Goal: Task Accomplishment & Management: Manage account settings

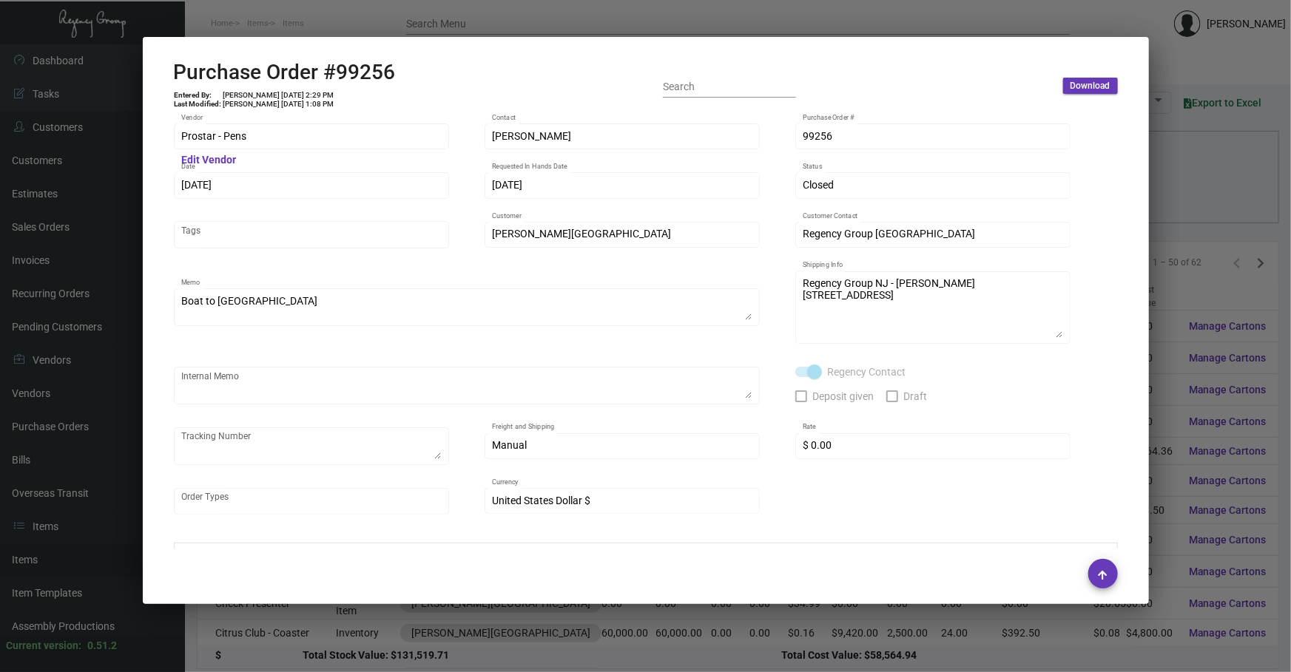
scroll to position [803, 0]
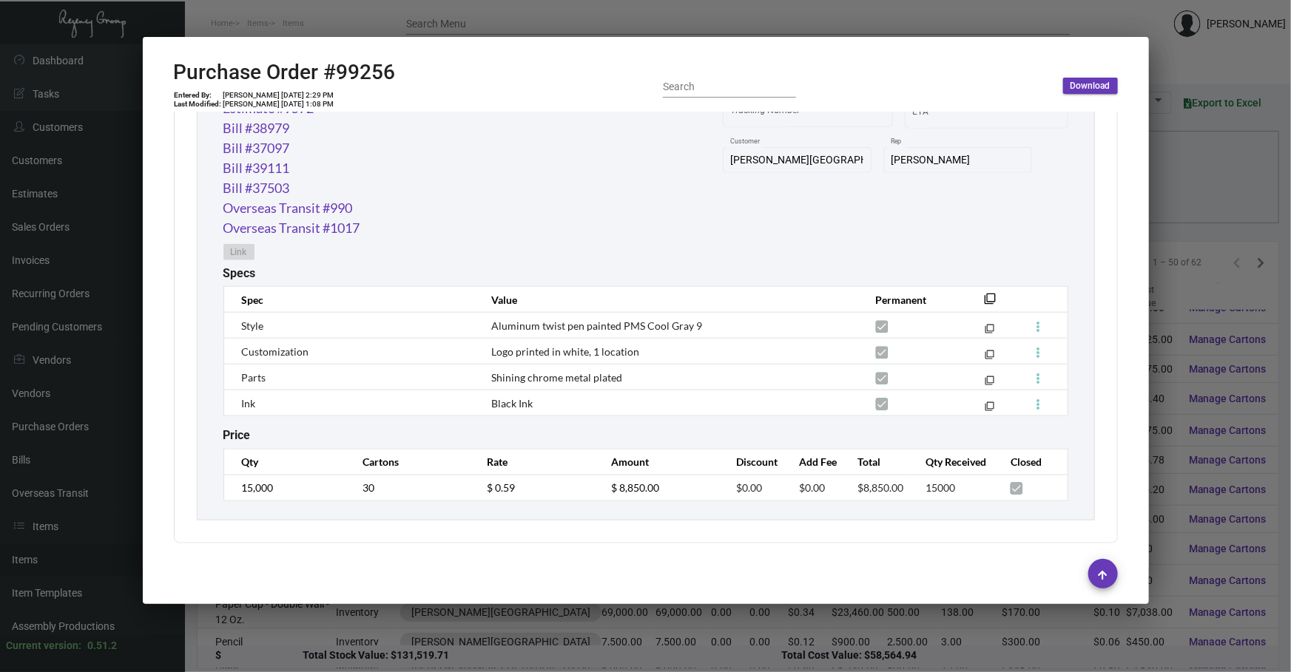
click at [911, 7] on div at bounding box center [645, 336] width 1291 height 672
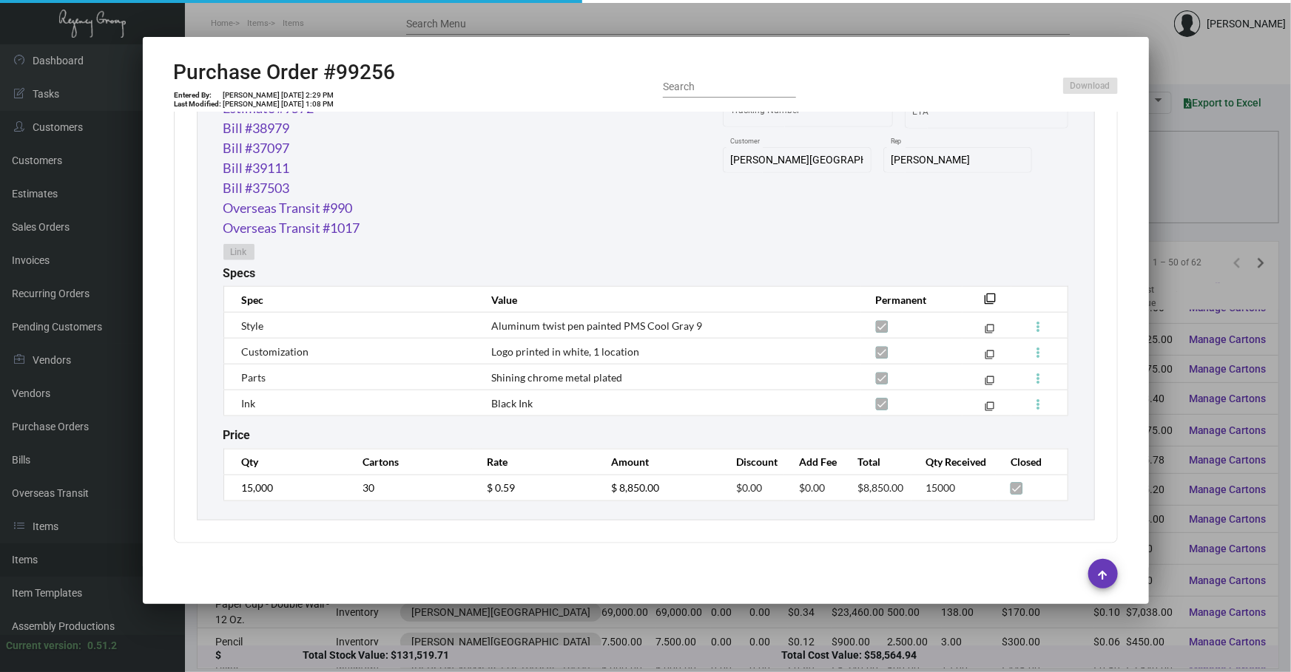
click at [911, 7] on div at bounding box center [645, 336] width 1291 height 672
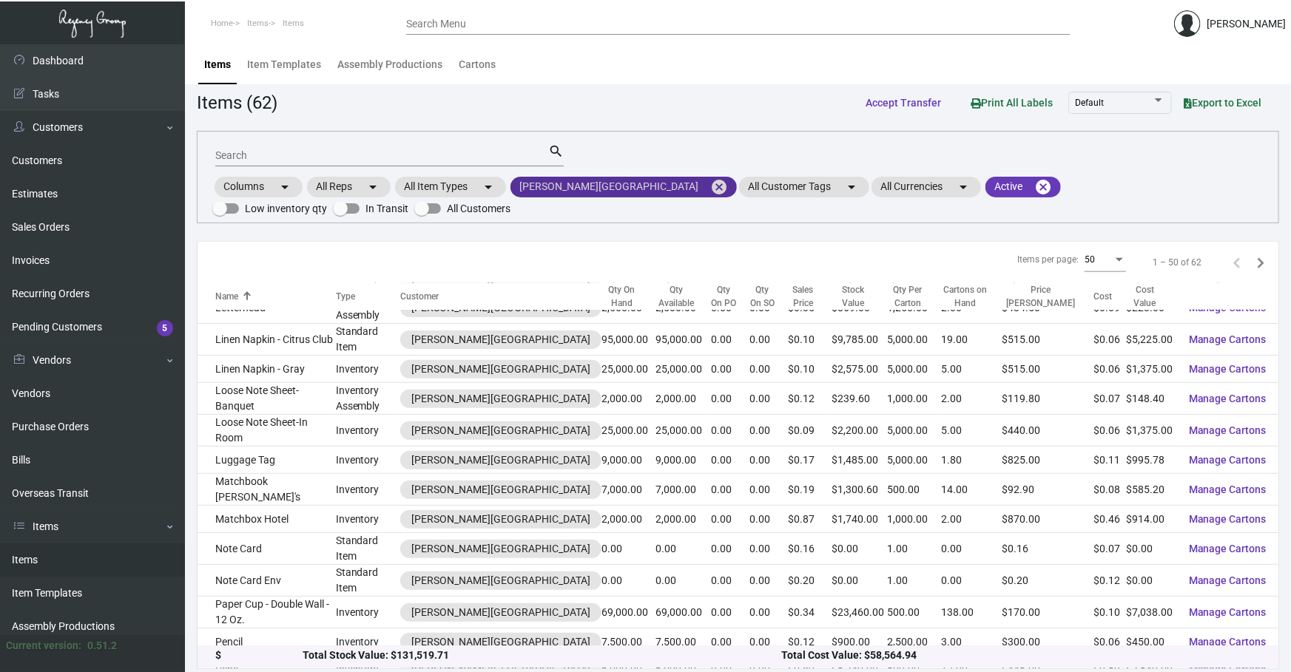
click at [598, 192] on mat-chip "[PERSON_NAME] Hotel cancel" at bounding box center [623, 187] width 226 height 21
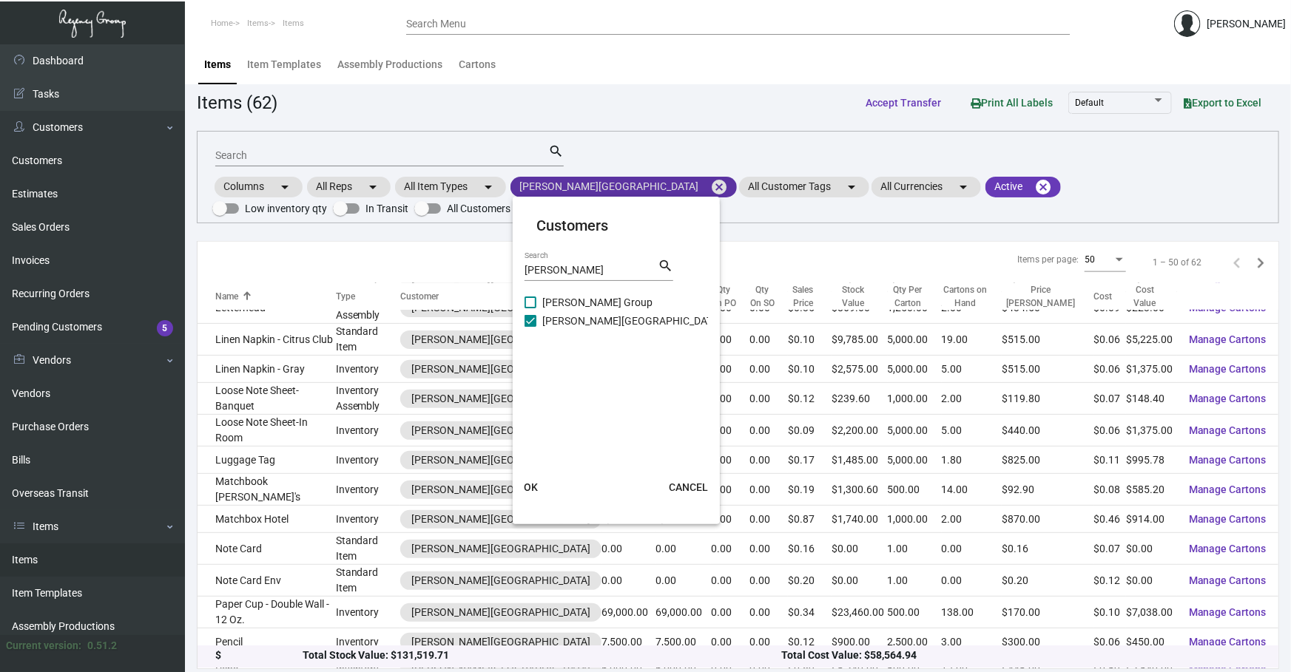
click at [621, 177] on div at bounding box center [645, 336] width 1291 height 672
click at [623, 177] on mat-chip "[PERSON_NAME] Hotel cancel" at bounding box center [623, 187] width 226 height 21
click at [618, 184] on div at bounding box center [645, 336] width 1291 height 672
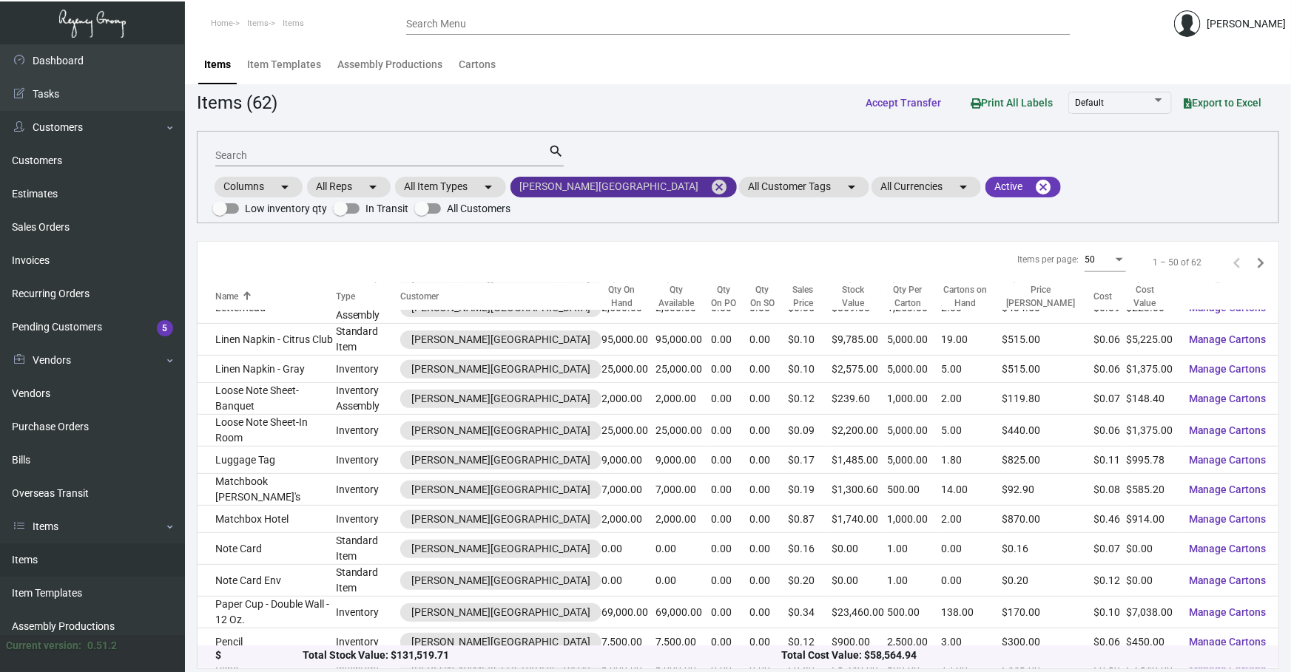
click at [710, 188] on mat-icon "cancel" at bounding box center [719, 187] width 18 height 18
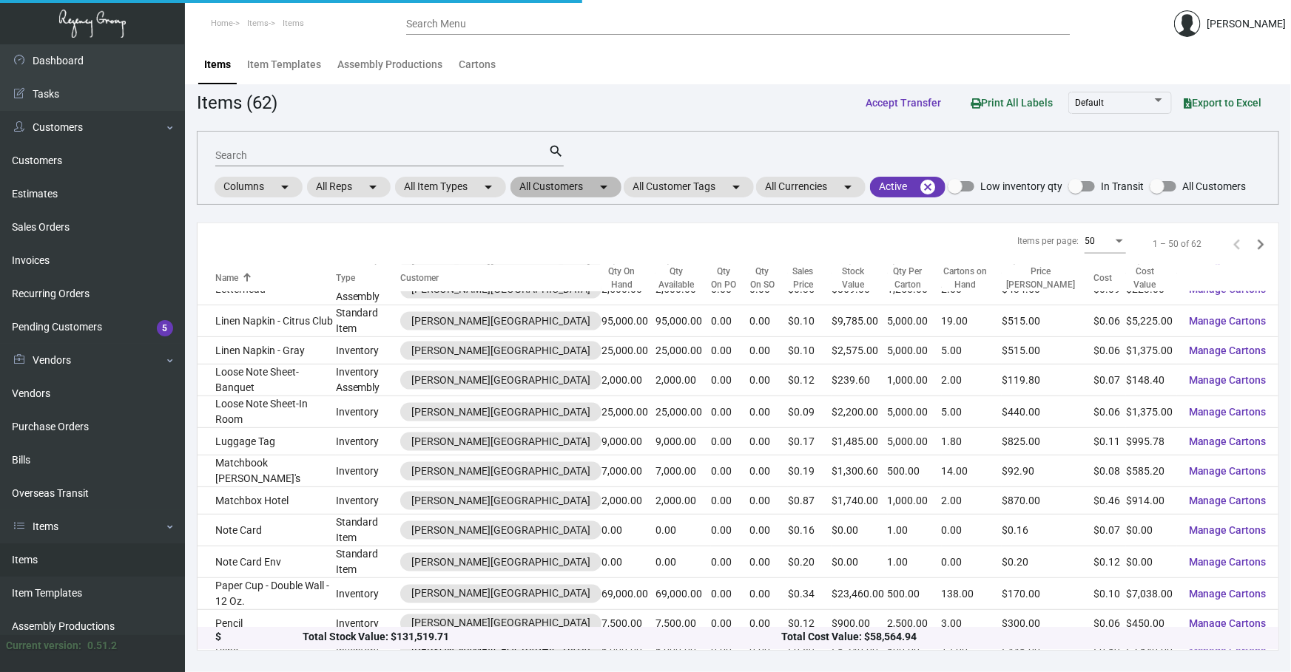
click at [598, 186] on mat-icon "arrow_drop_down" at bounding box center [604, 187] width 18 height 18
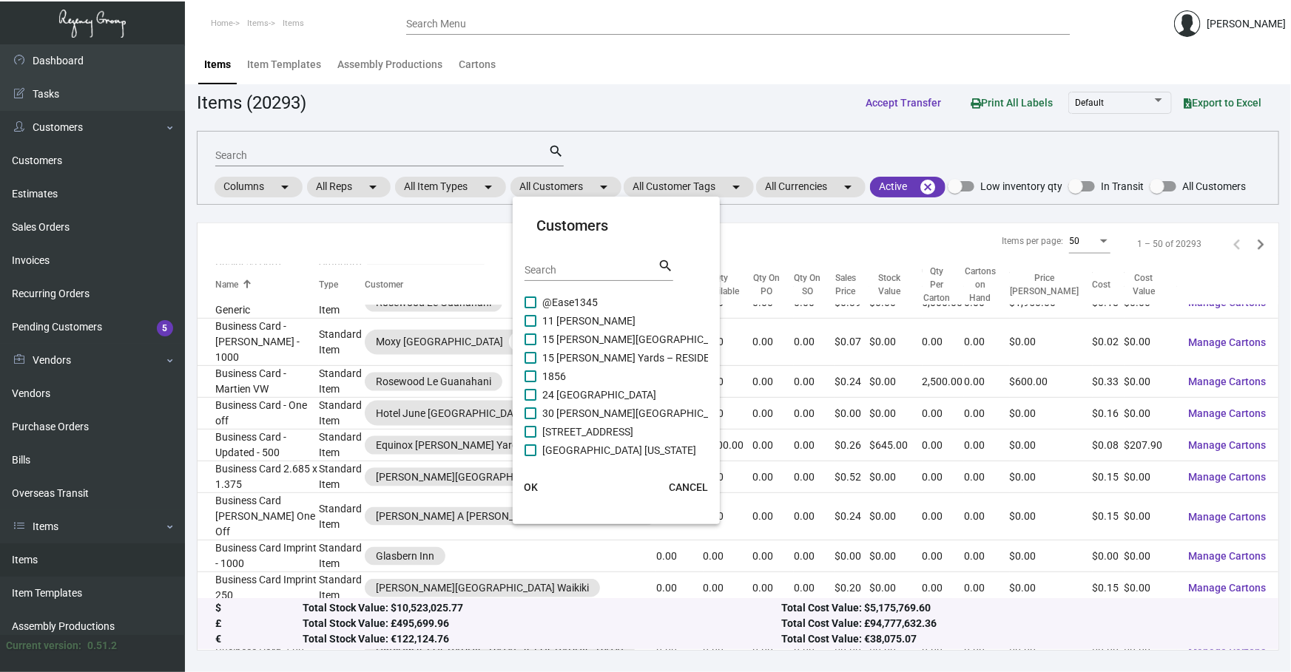
click at [546, 265] on input "Search" at bounding box center [591, 271] width 133 height 12
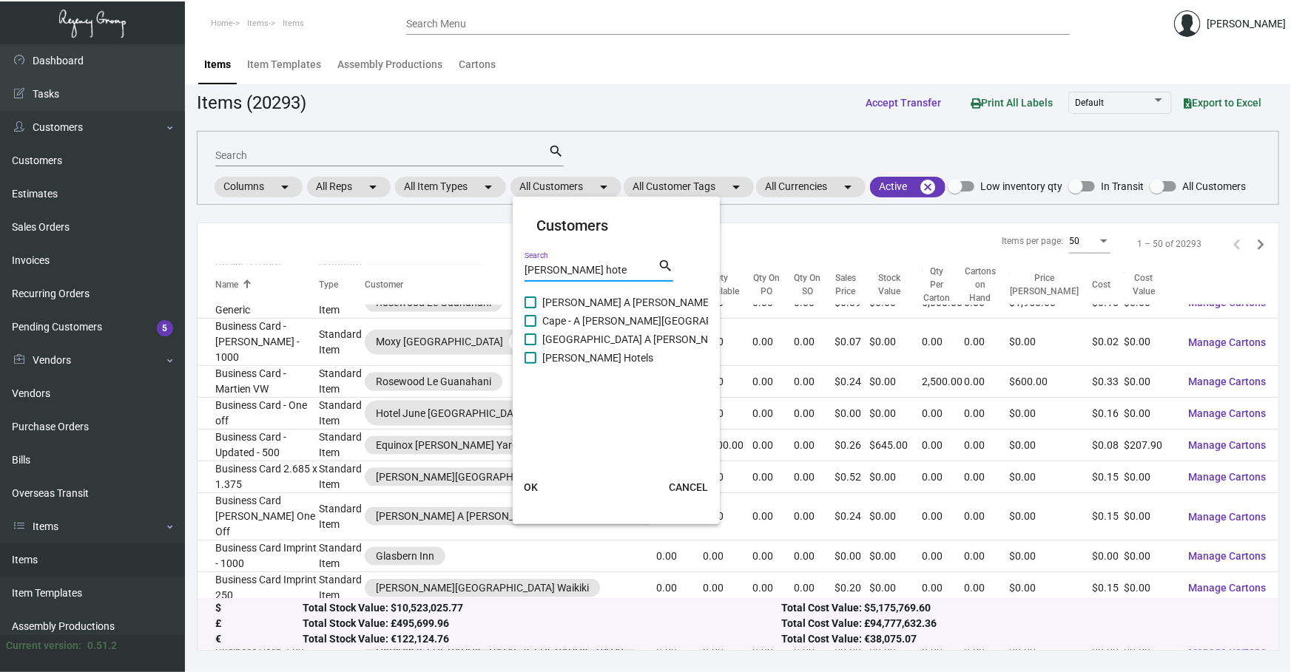
type input "[PERSON_NAME] hote"
click at [561, 357] on span "[PERSON_NAME] Hotels" at bounding box center [597, 358] width 111 height 18
click at [530, 364] on input "[PERSON_NAME] Hotels" at bounding box center [530, 364] width 1 height 1
checkbox input "true"
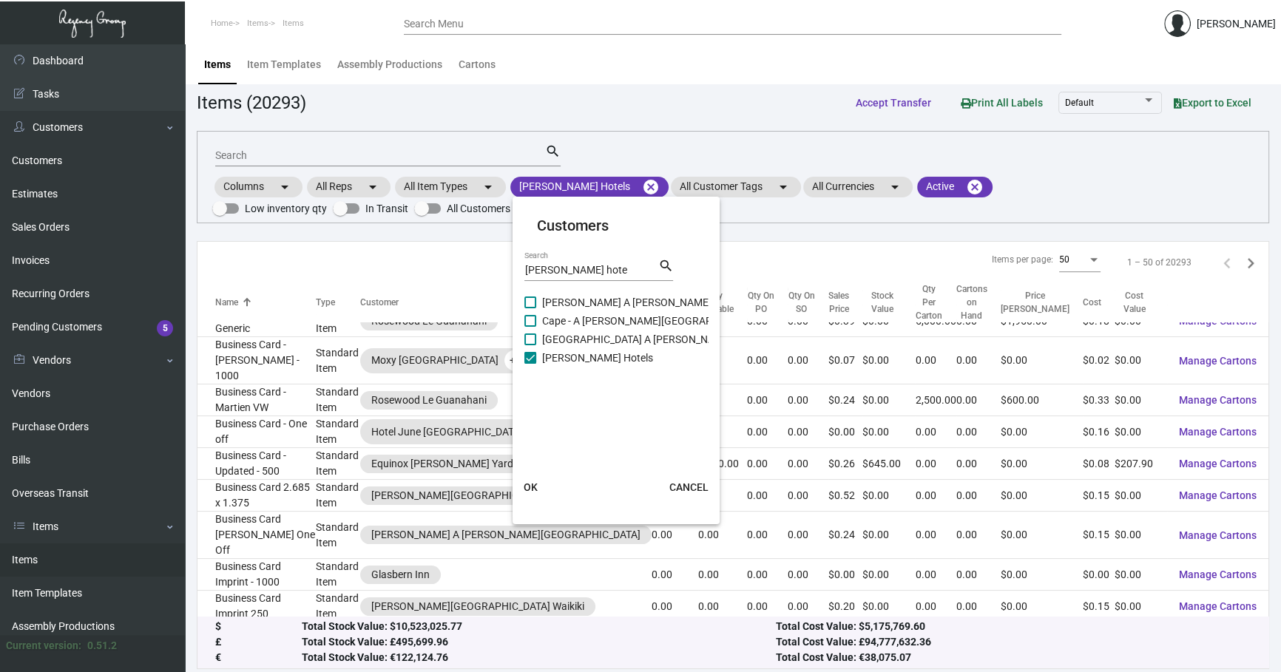
click at [537, 488] on span "OK" at bounding box center [531, 488] width 14 height 12
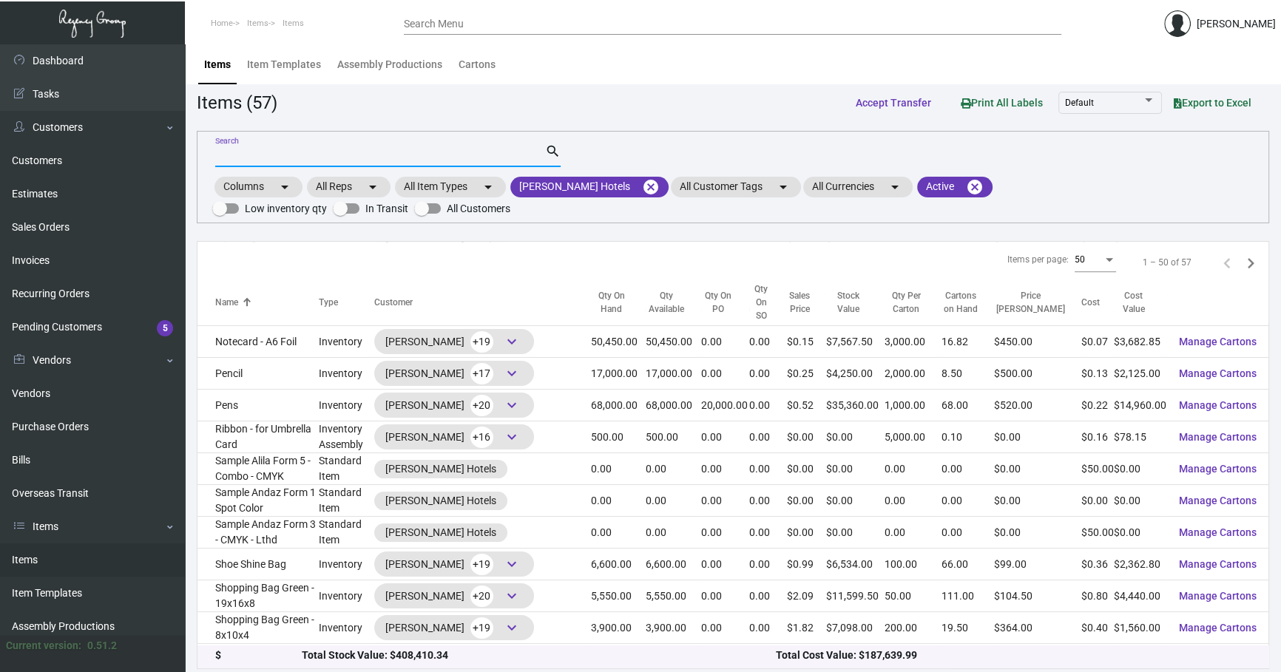
click at [266, 155] on input "Search" at bounding box center [380, 156] width 330 height 12
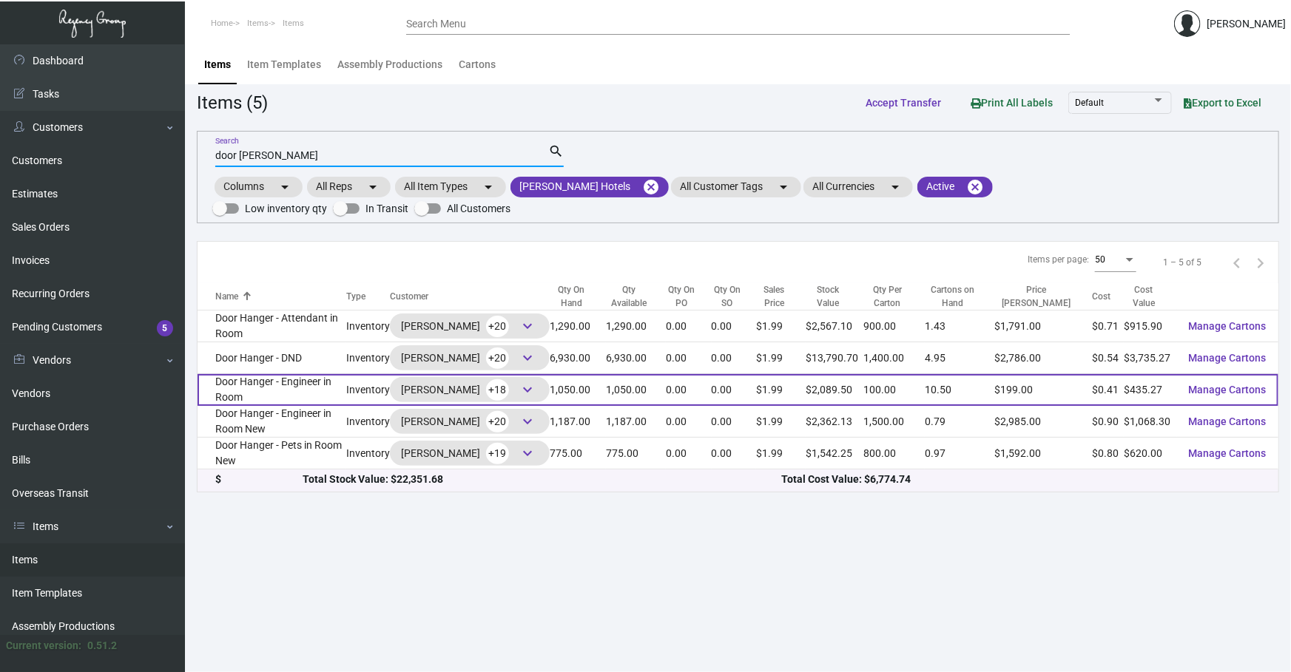
type input "door [PERSON_NAME]"
click at [303, 399] on td "Door Hanger - Engineer in Room" at bounding box center [272, 390] width 149 height 32
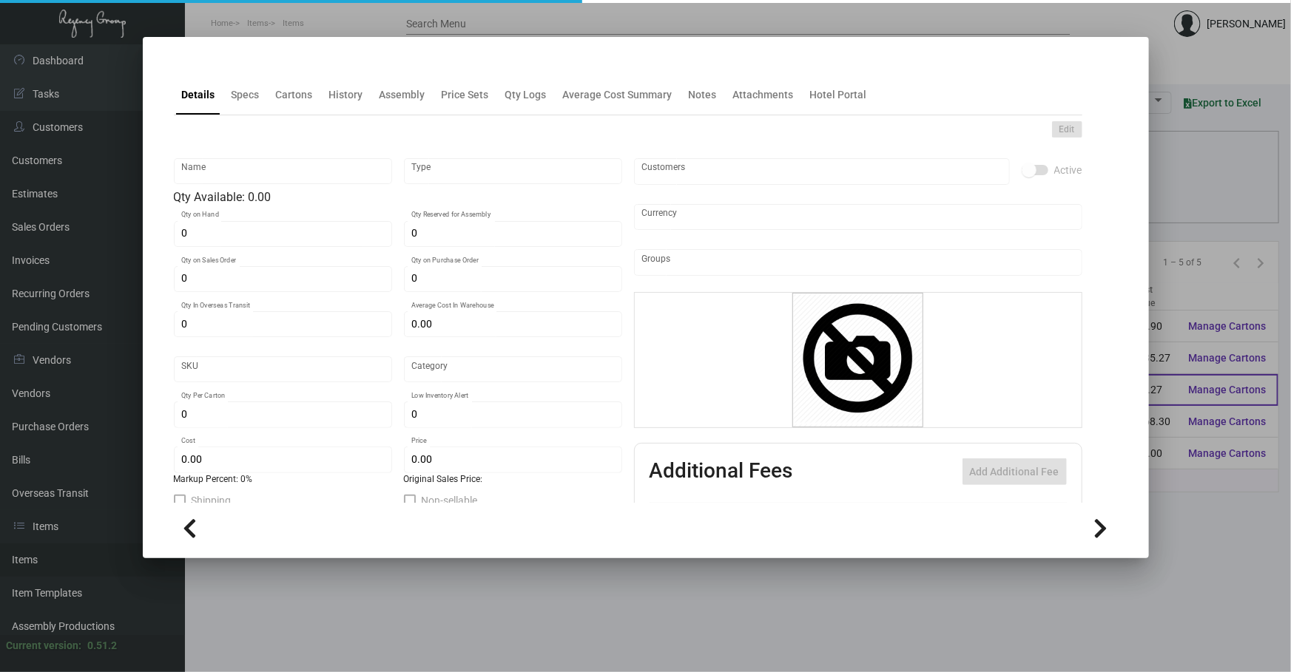
type input "Door Hanger - Engineer in Room"
type input "Inventory"
type input "1,050"
type input "$ 1.50429"
type input "3117"
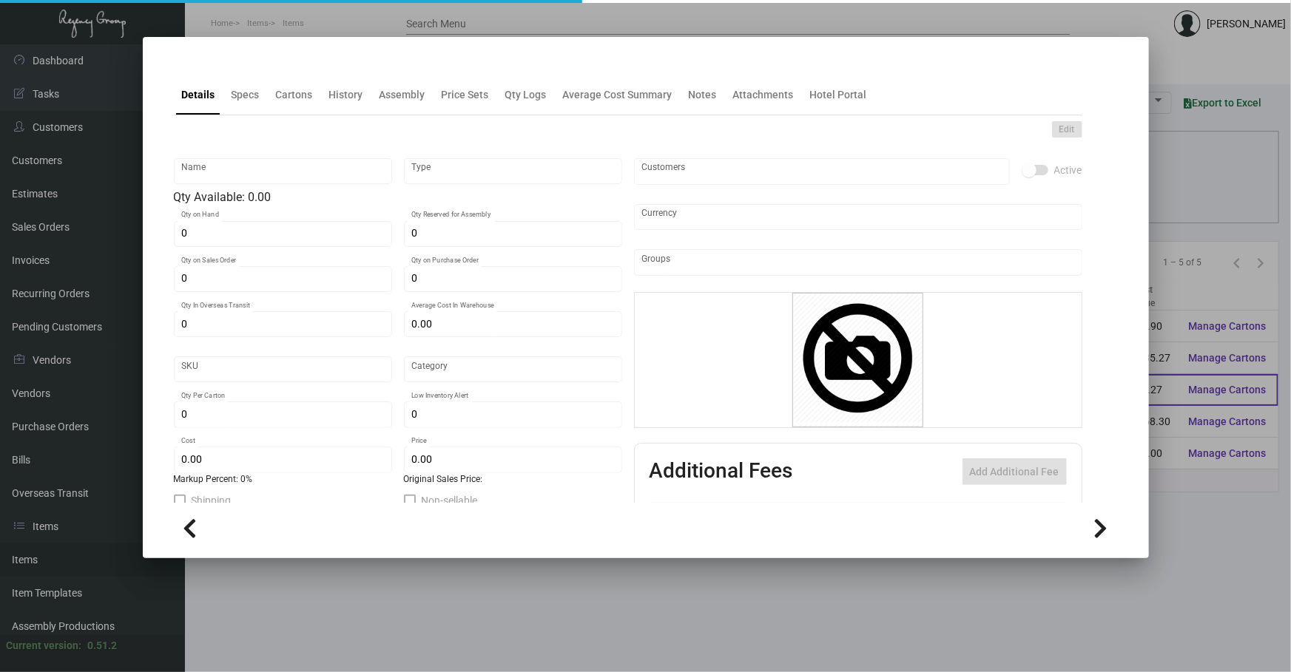
type input "Standard"
type input "100"
type input "$ 0.41455"
type input "$ 1.99"
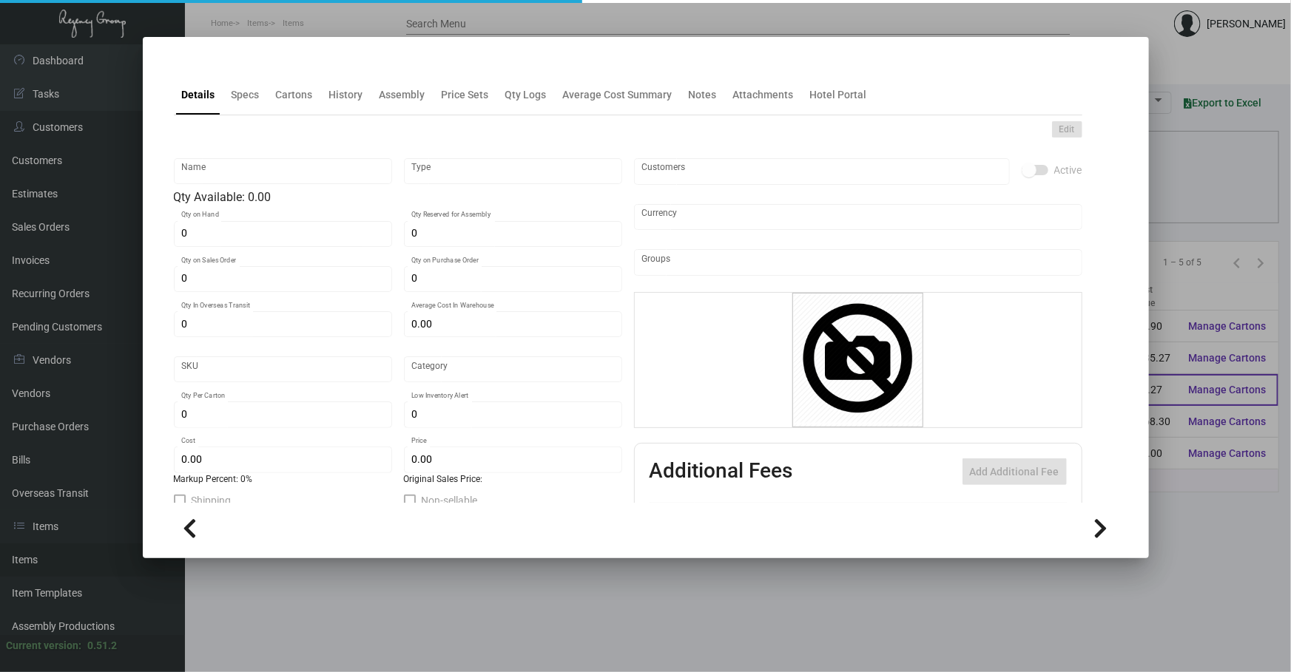
type textarea "Engineer in Room Sign: Size 3x6.375 Stock #100 Kraft natural mounted stock, 50%…"
checkbox input "true"
type input "United States Dollar $"
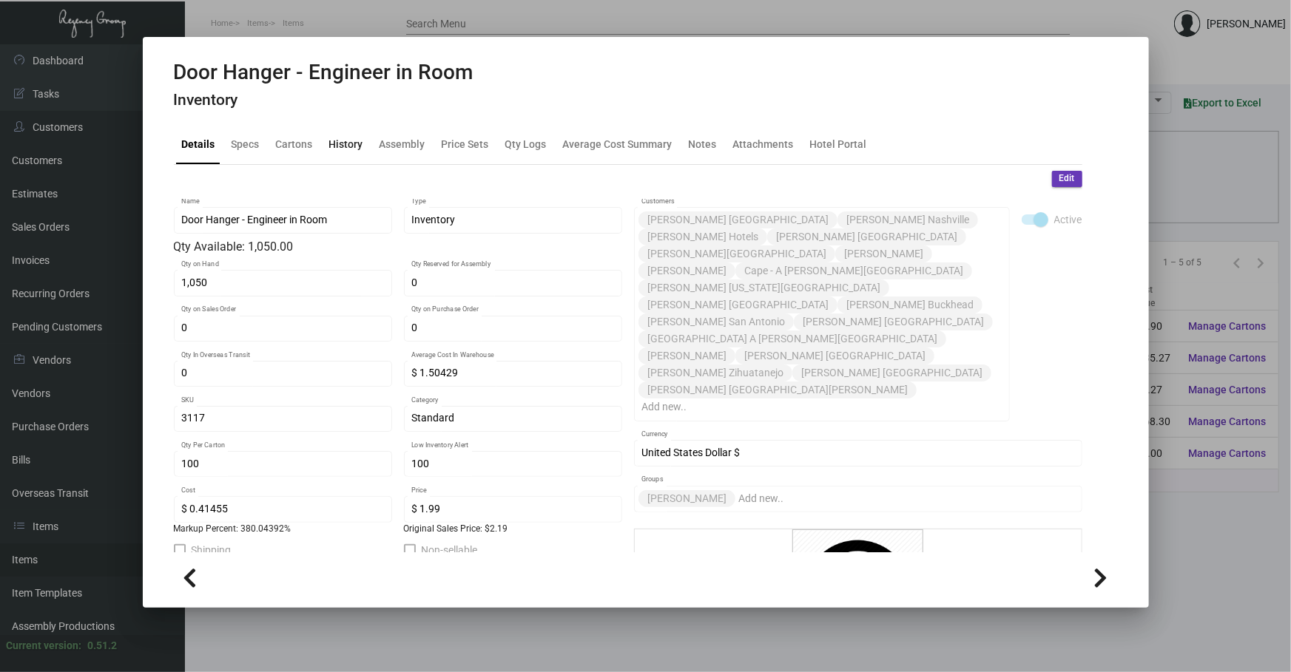
click at [337, 152] on div "History" at bounding box center [346, 145] width 46 height 36
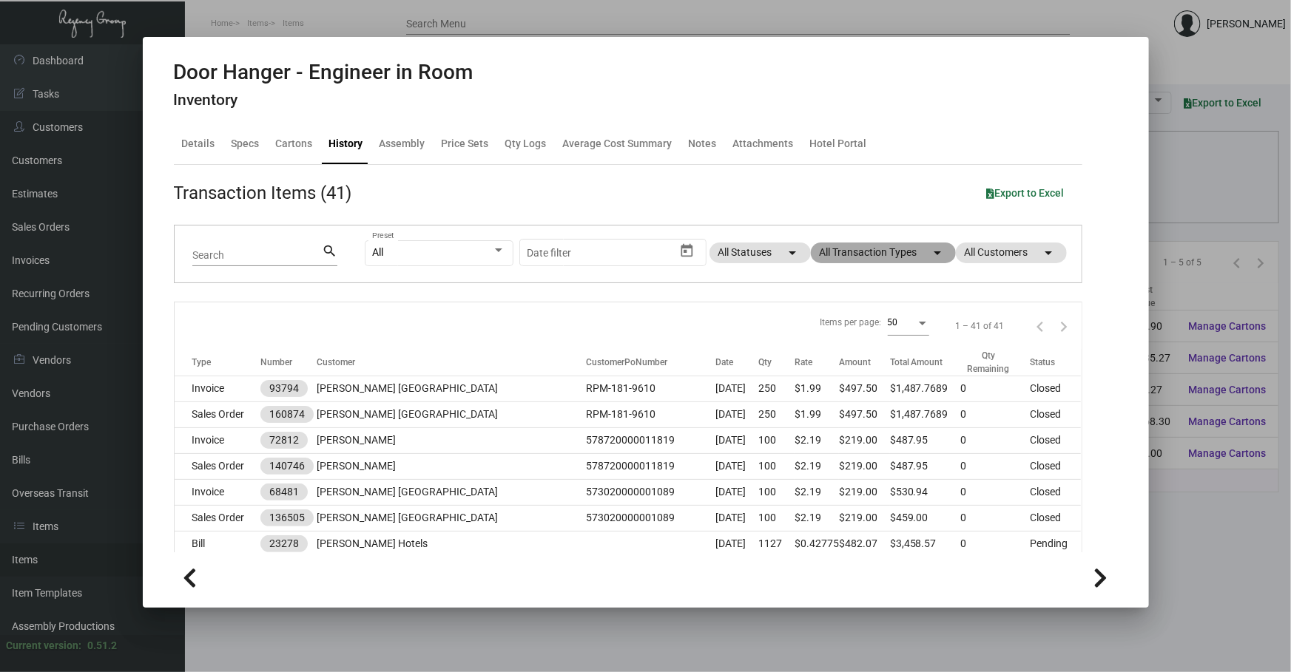
click at [883, 246] on mat-chip "All Transaction Types arrow_drop_down" at bounding box center [883, 253] width 145 height 21
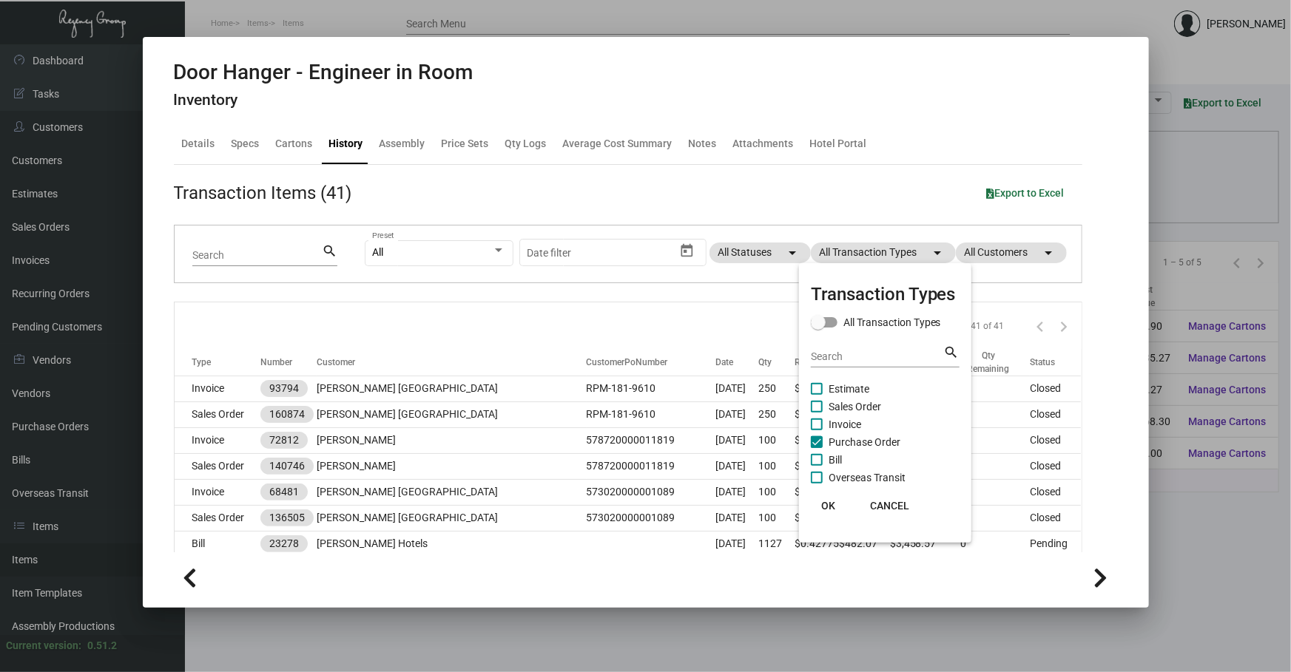
click at [879, 440] on span "Purchase Order" at bounding box center [865, 443] width 72 height 18
click at [817, 448] on input "Purchase Order" at bounding box center [816, 448] width 1 height 1
click at [879, 440] on span "Purchase Order" at bounding box center [865, 443] width 72 height 18
click at [817, 448] on input "Purchase Order" at bounding box center [816, 448] width 1 height 1
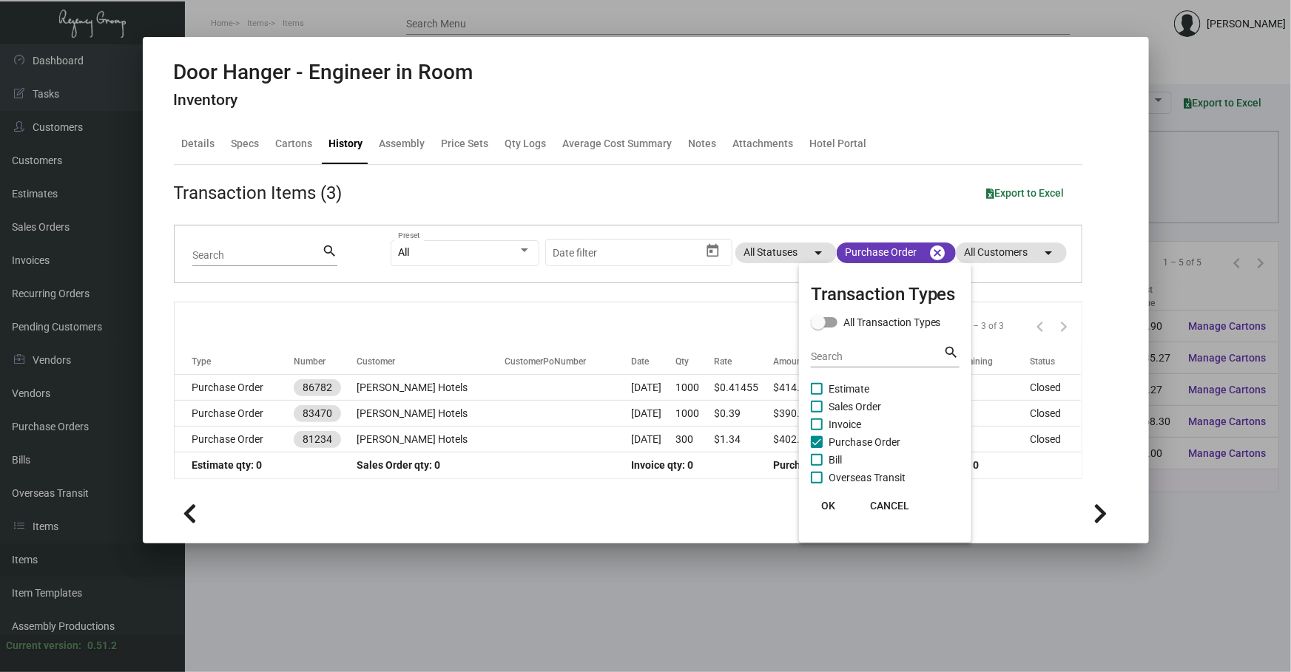
click at [857, 439] on span "Purchase Order" at bounding box center [865, 443] width 72 height 18
click at [817, 448] on input "Purchase Order" at bounding box center [816, 448] width 1 height 1
checkbox input "false"
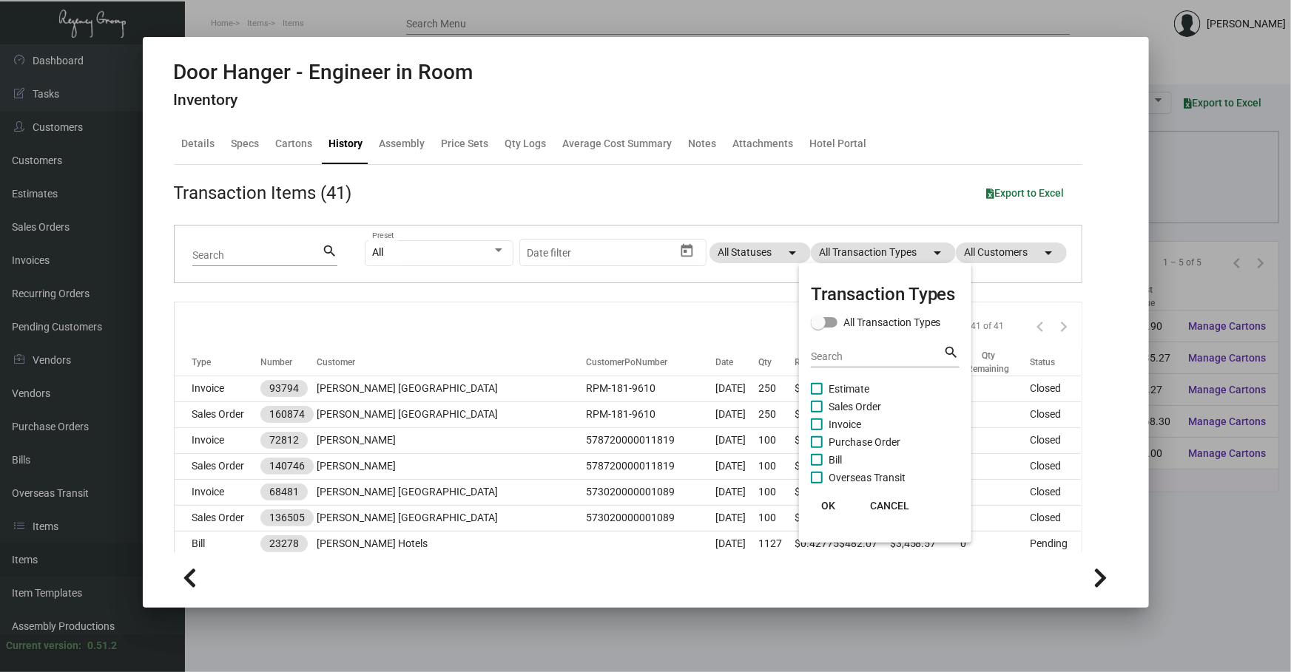
click at [854, 385] on span "Estimate" at bounding box center [849, 389] width 41 height 18
click at [817, 395] on input "Estimate" at bounding box center [816, 395] width 1 height 1
checkbox input "true"
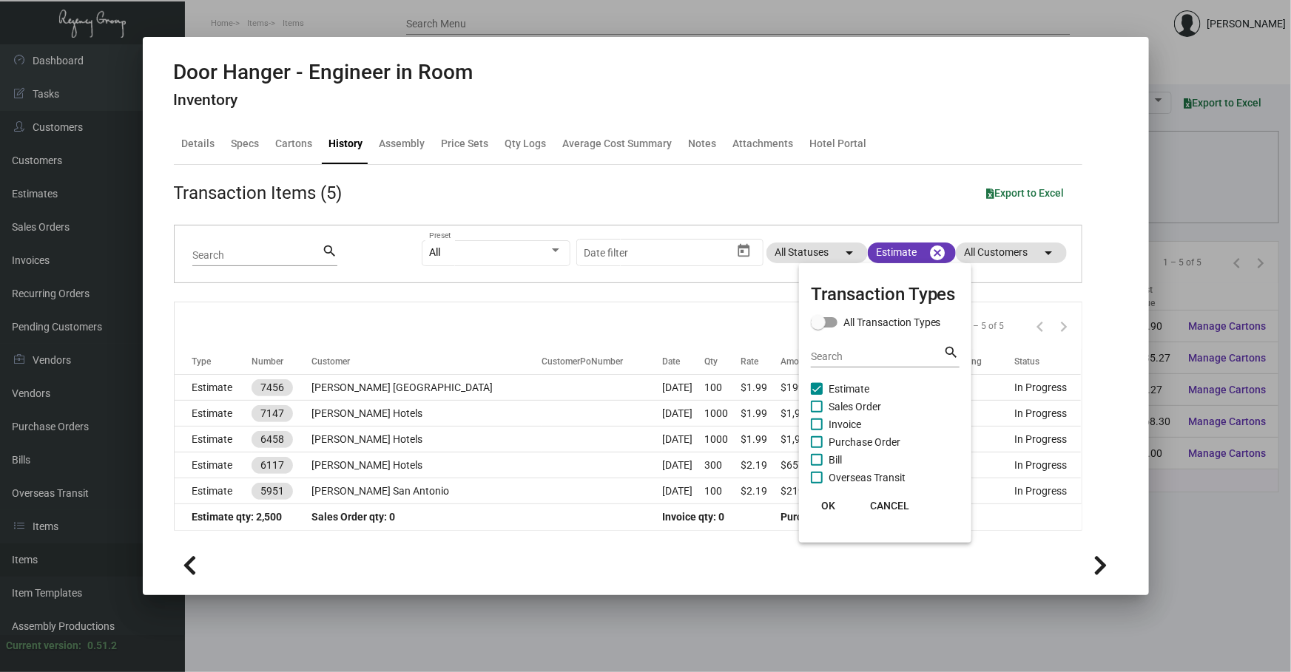
click at [1253, 526] on div at bounding box center [645, 336] width 1291 height 672
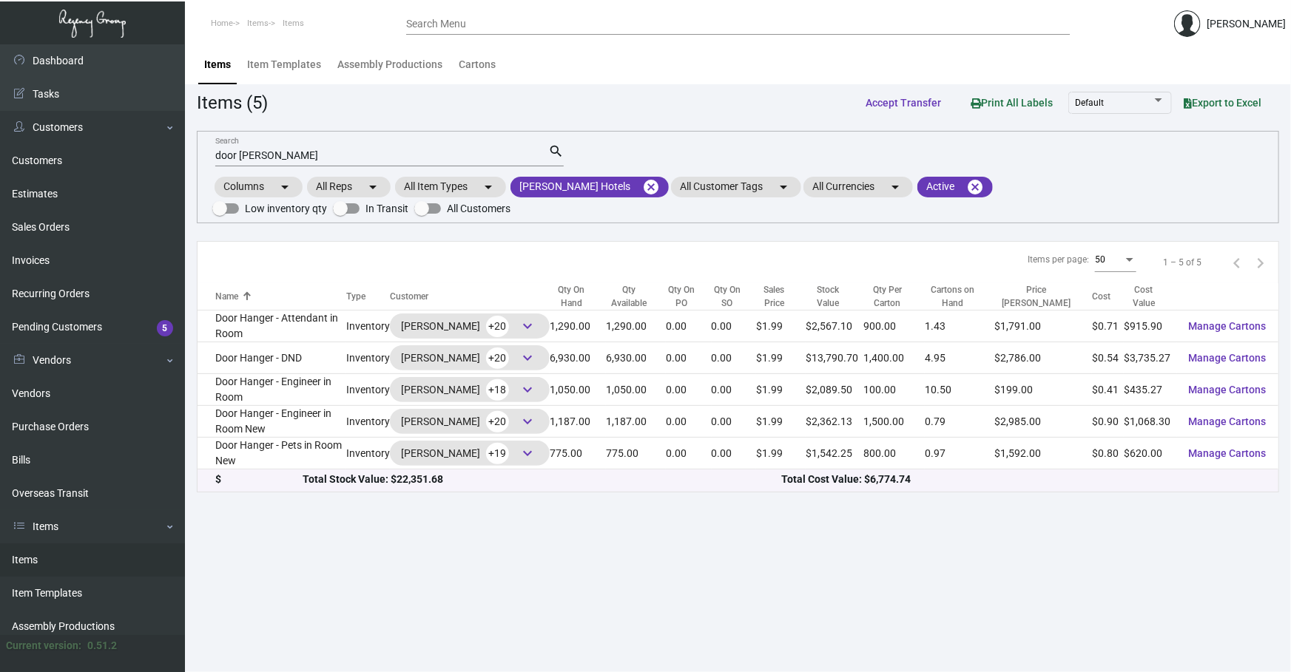
click at [277, 426] on td "Door Hanger - Engineer in Room New" at bounding box center [272, 422] width 149 height 32
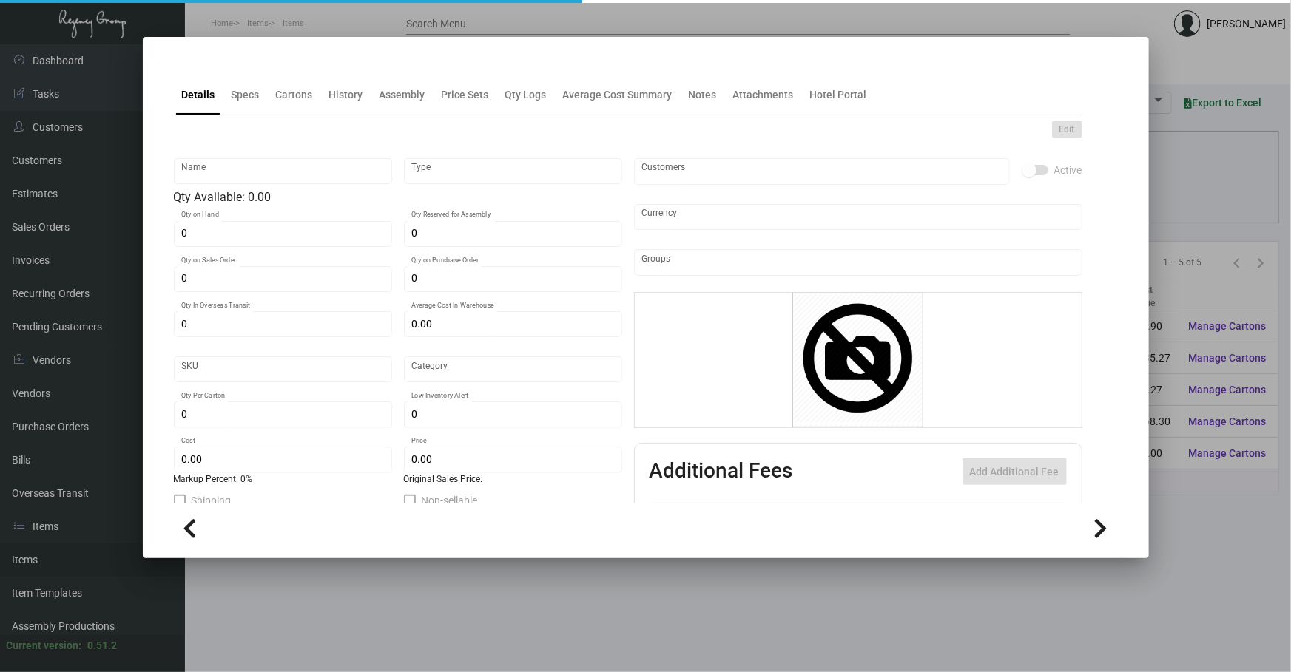
type input "Door Hanger - Engineer in Room New"
type input "Inventory"
type input "1,187"
type input "$ 1.08955"
type input "3115"
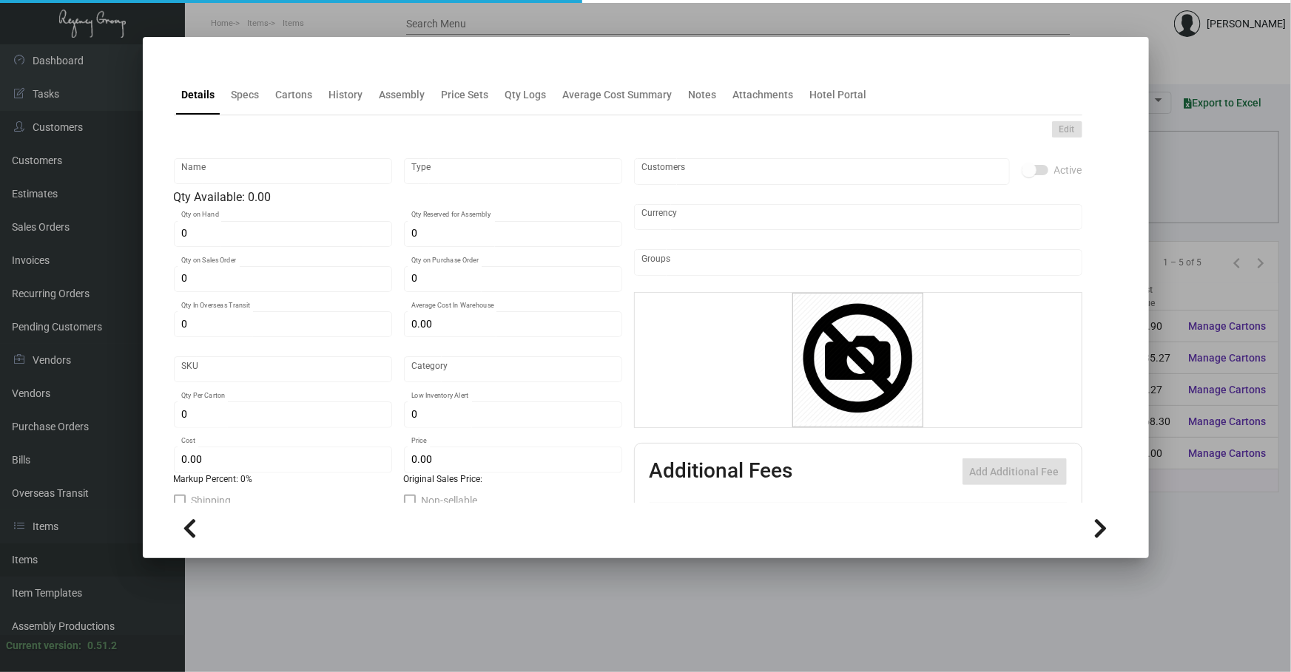
type input "Standard"
type input "1,500"
type input "200"
type input "$ 0.90"
type input "$ 1.99"
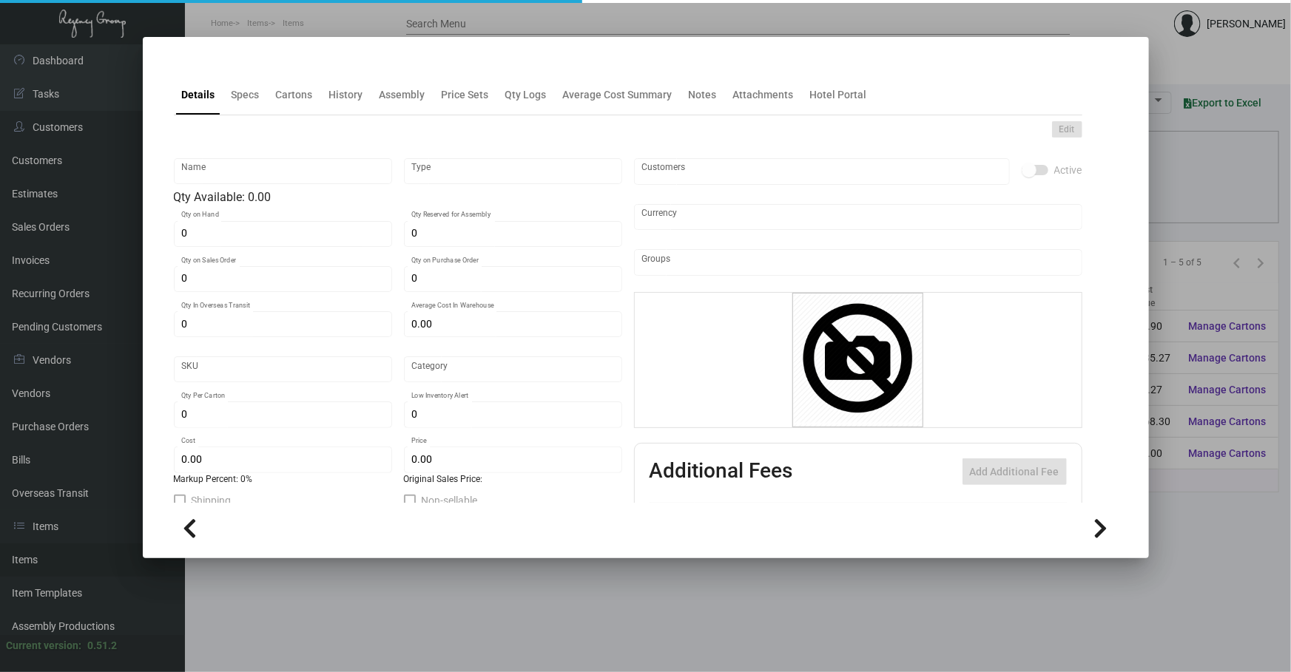
checkbox input "true"
type input "United States Dollar $"
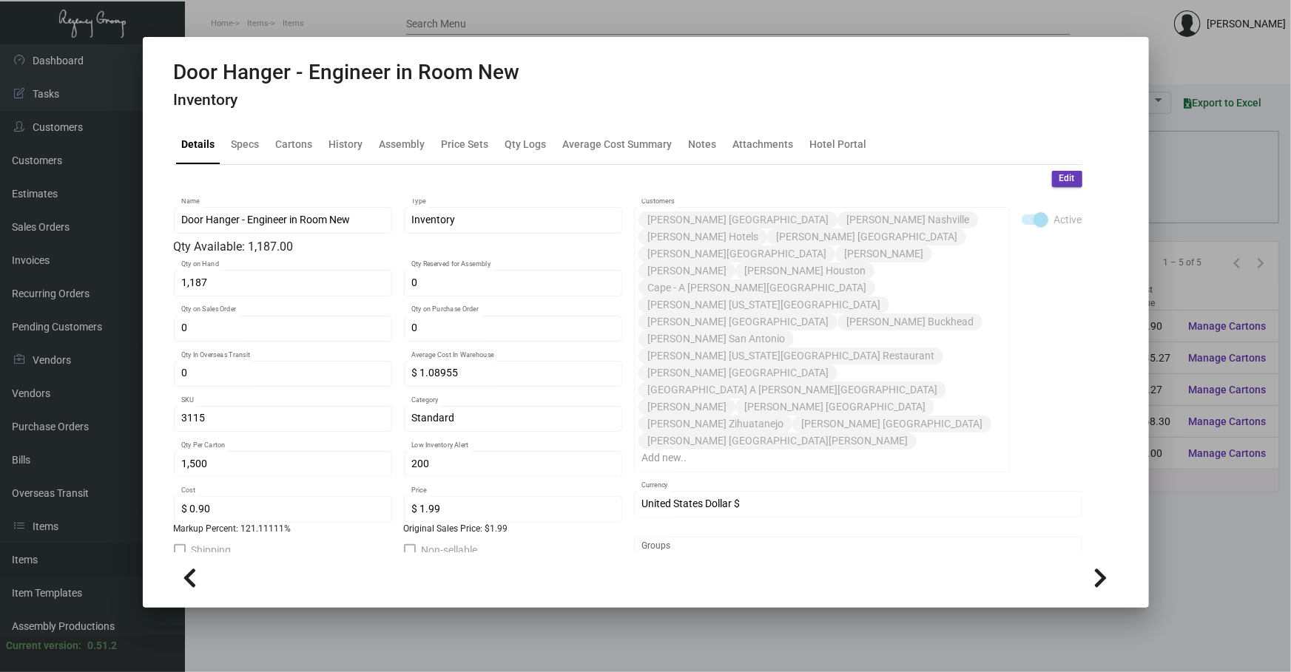
click at [337, 122] on mat-tab-group "Details Specs Cartons History Assembly Price Sets Qty Logs Average Cost Summary…" at bounding box center [628, 333] width 944 height 437
click at [343, 148] on div "History" at bounding box center [346, 144] width 34 height 16
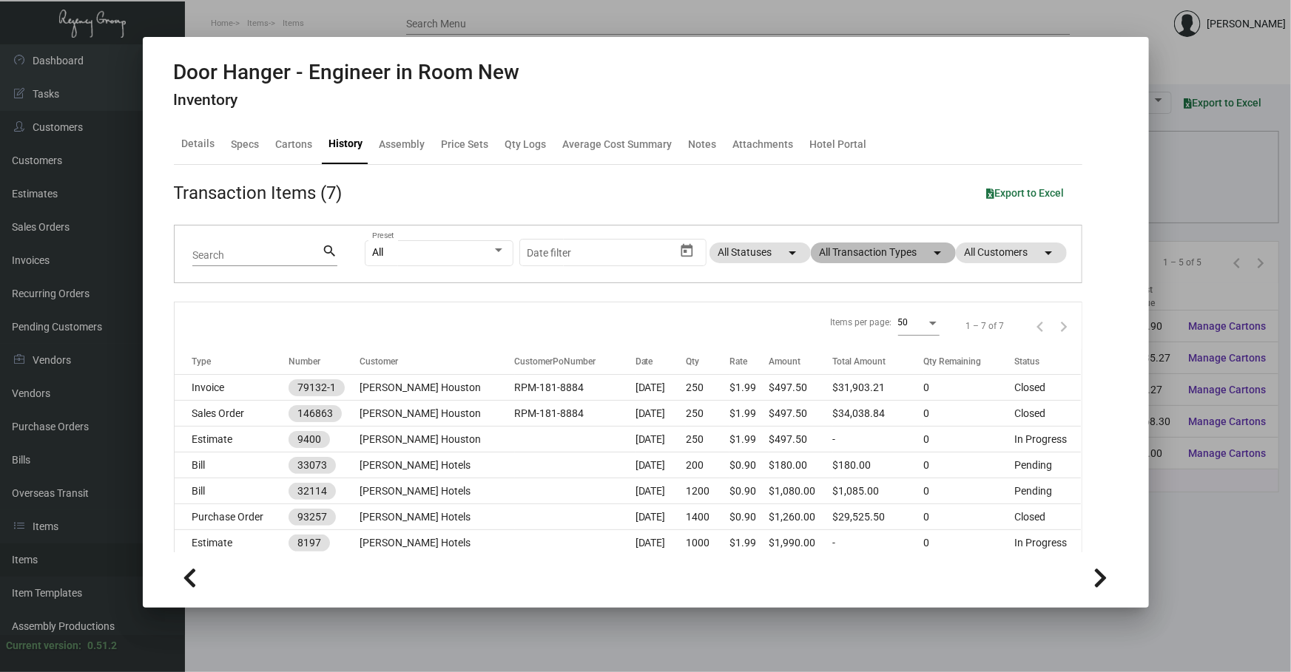
click at [911, 249] on mat-chip "All Transaction Types arrow_drop_down" at bounding box center [883, 253] width 145 height 21
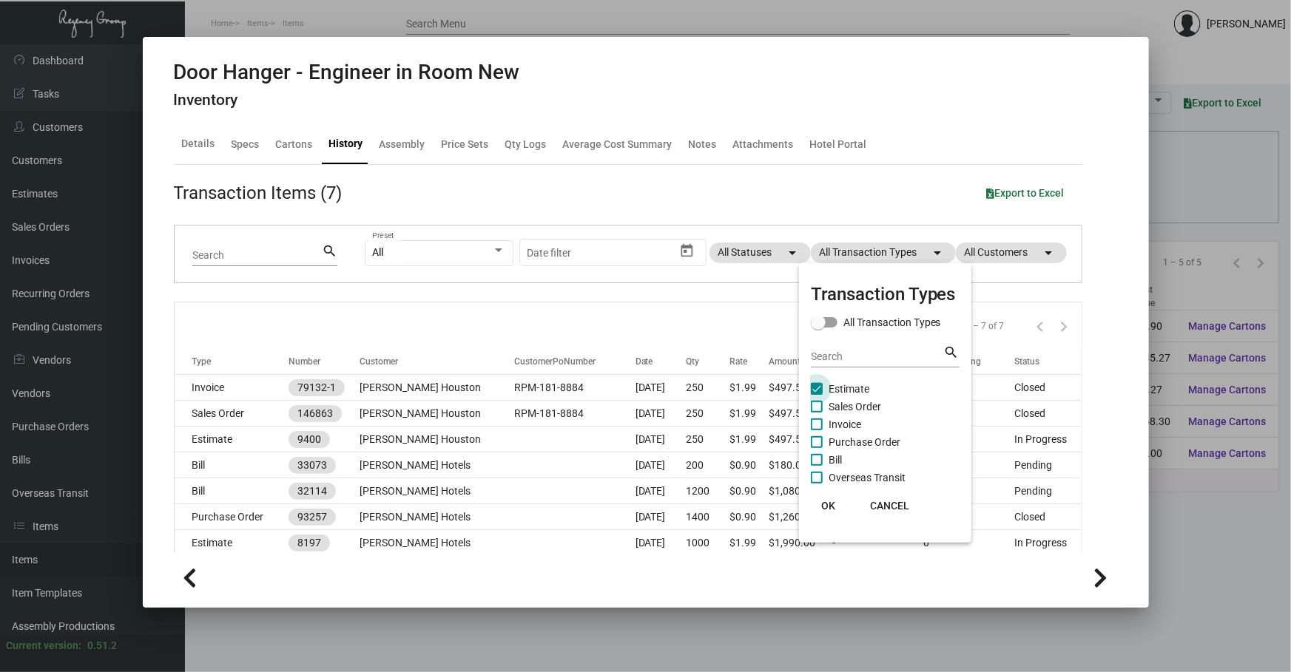
click at [863, 390] on span "Estimate" at bounding box center [849, 389] width 41 height 18
click at [817, 395] on input "Estimate" at bounding box center [816, 395] width 1 height 1
click at [863, 390] on span "Estimate" at bounding box center [849, 389] width 41 height 18
click at [817, 395] on input "Estimate" at bounding box center [816, 395] width 1 height 1
checkbox input "true"
